Goal: Check status: Check status

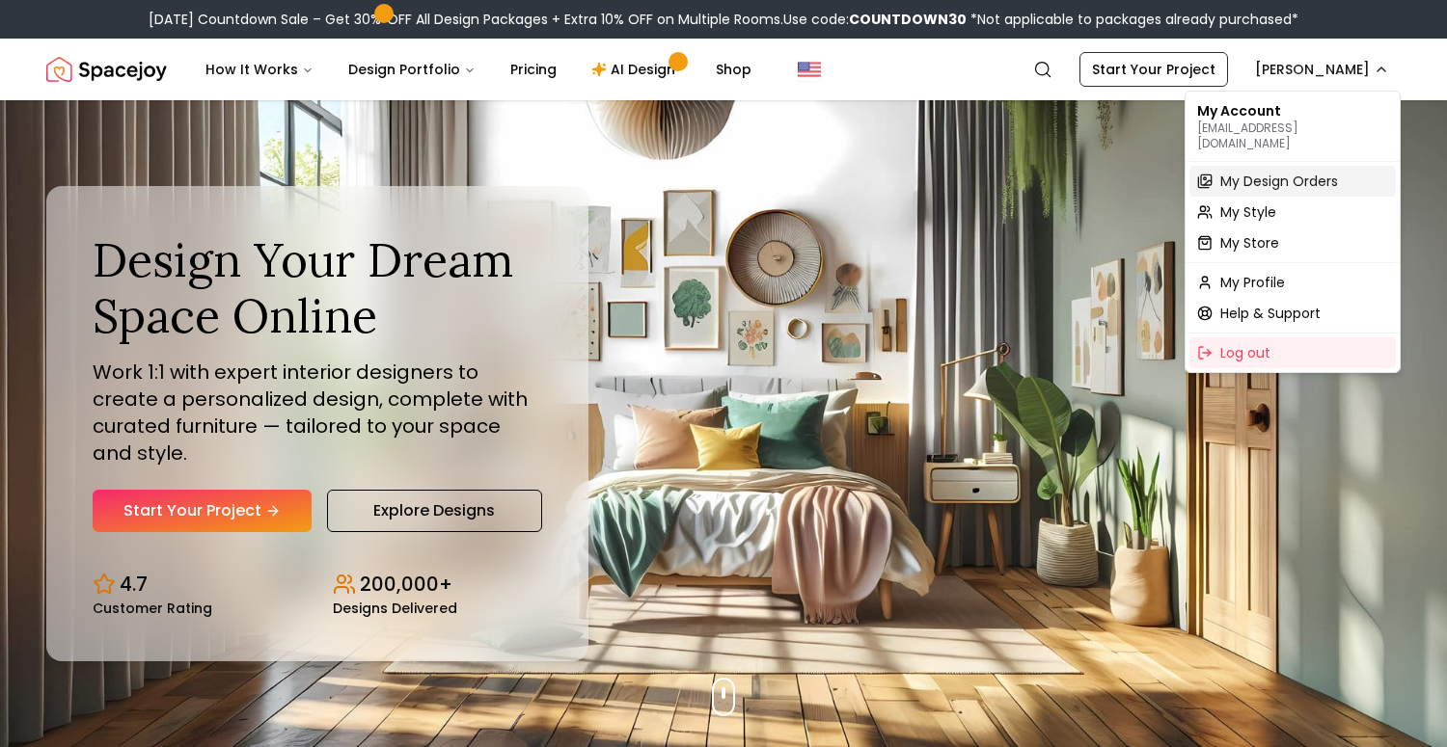
click at [1274, 172] on span "My Design Orders" at bounding box center [1279, 181] width 118 height 19
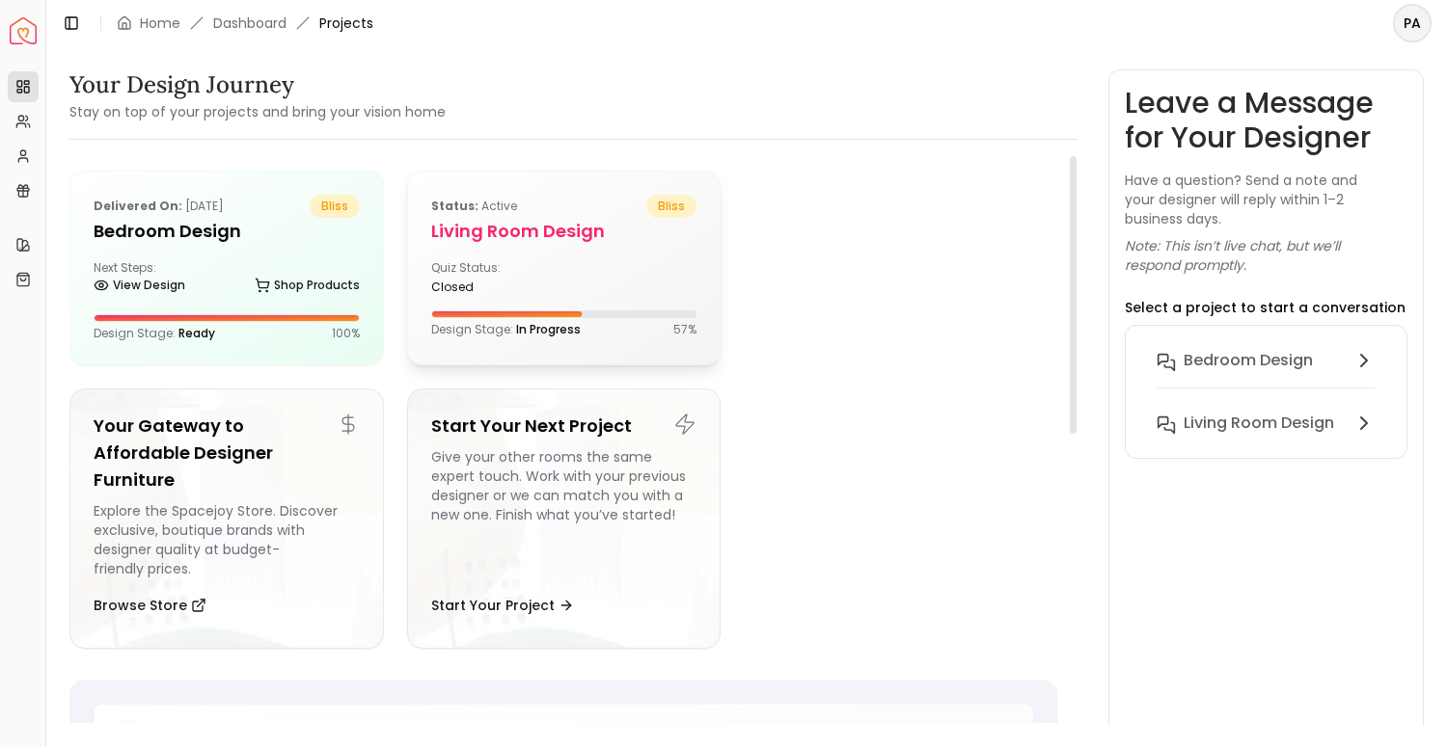
click at [632, 273] on div "Quiz Status: closed" at bounding box center [564, 277] width 266 height 35
